Goal: Register for event/course

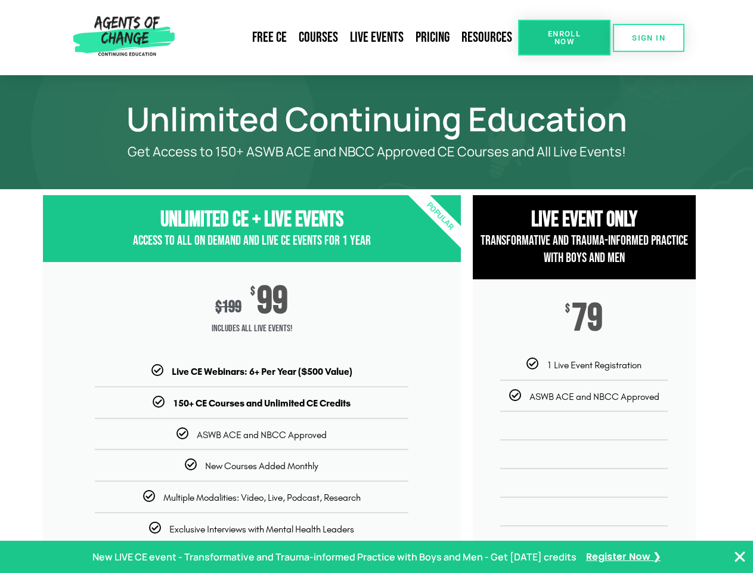
click at [376, 286] on div "$ 199 $ 99 Includes ALL Live Events!" at bounding box center [252, 313] width 418 height 103
click at [487, 38] on link "Resources" at bounding box center [487, 37] width 63 height 27
click at [564, 38] on span "Enroll Now" at bounding box center [564, 38] width 54 height 16
click at [649, 38] on span "SIGN IN" at bounding box center [648, 38] width 33 height 8
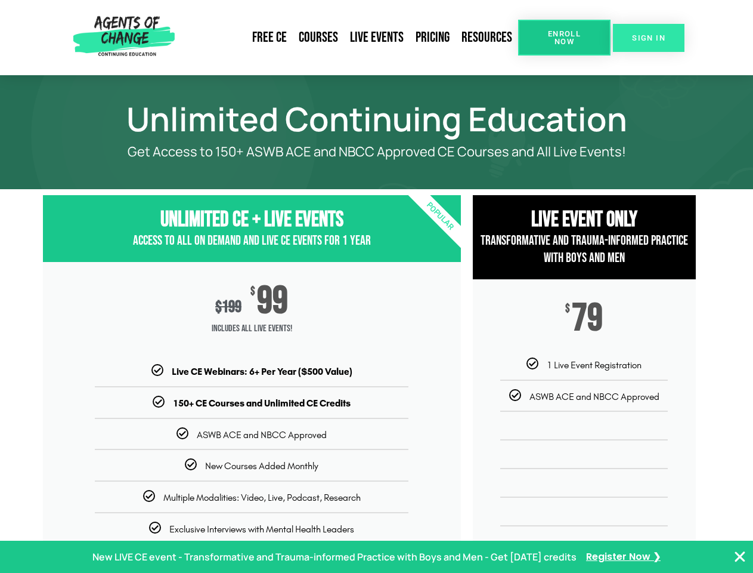
click at [649, 38] on span "SIGN IN" at bounding box center [648, 38] width 33 height 8
click at [376, 556] on p "New LIVE CE event - Transformative and Trauma-informed Practice with Boys and M…" at bounding box center [334, 556] width 484 height 17
click at [740, 556] on icon "Close Banner" at bounding box center [740, 556] width 14 height 14
